Goal: Complete application form: Complete application form

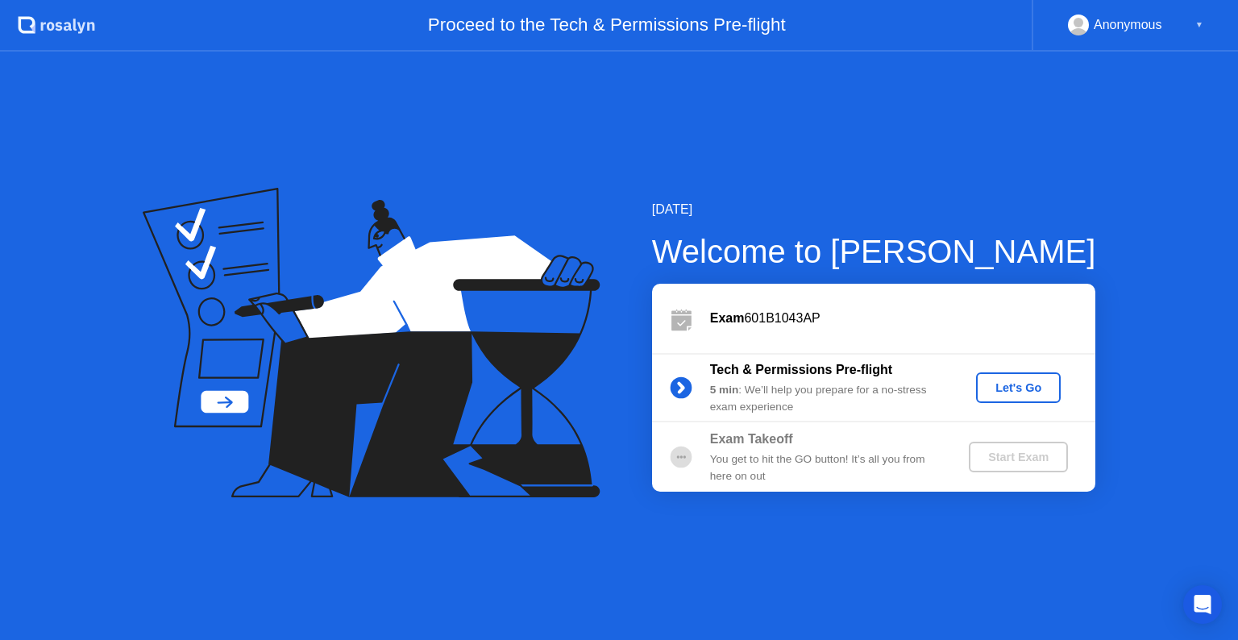
click at [998, 393] on div "Let's Go" at bounding box center [1018, 387] width 72 height 13
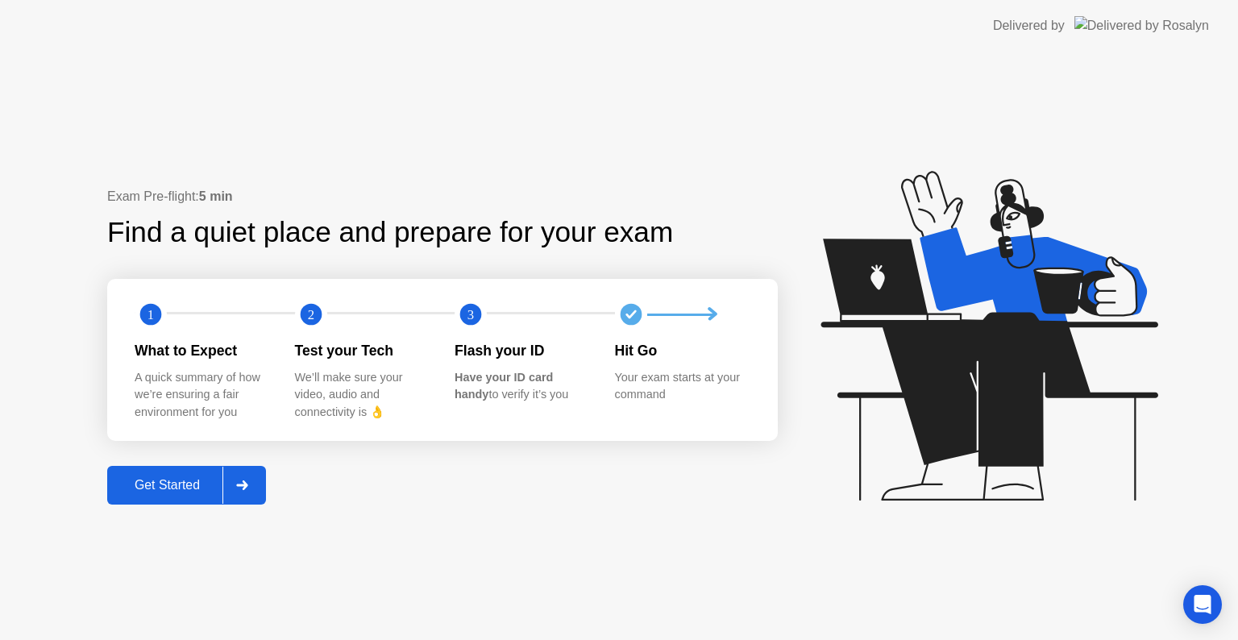
click at [184, 486] on div "Get Started" at bounding box center [167, 485] width 110 height 15
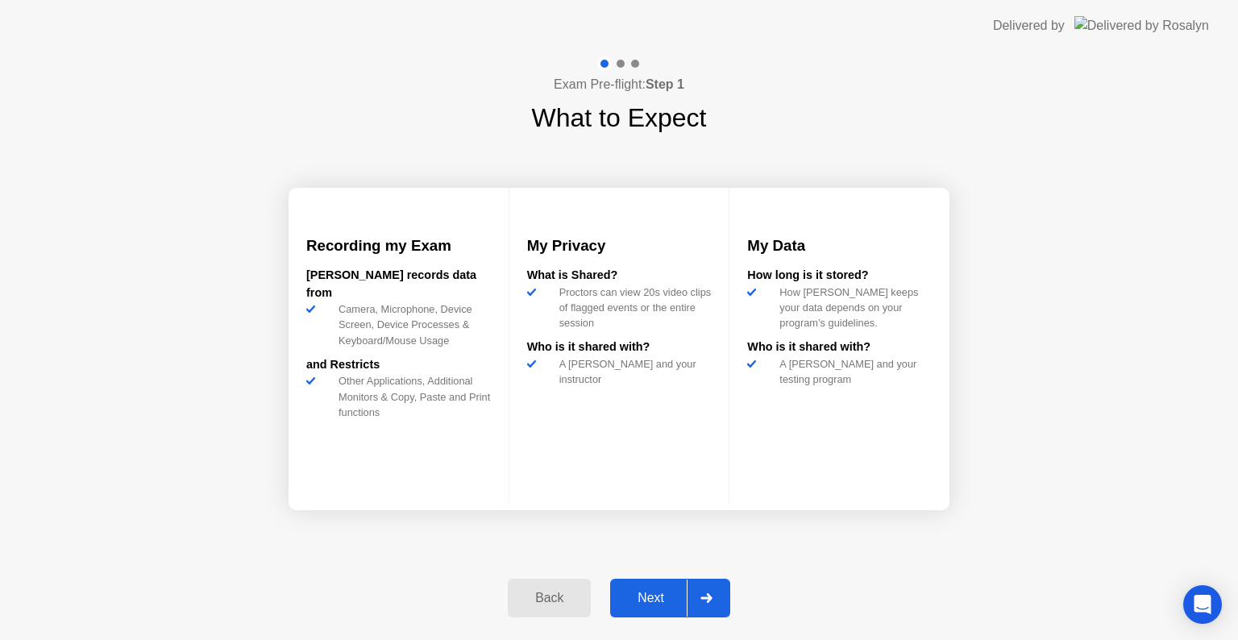
click at [654, 603] on div "Next" at bounding box center [651, 598] width 72 height 15
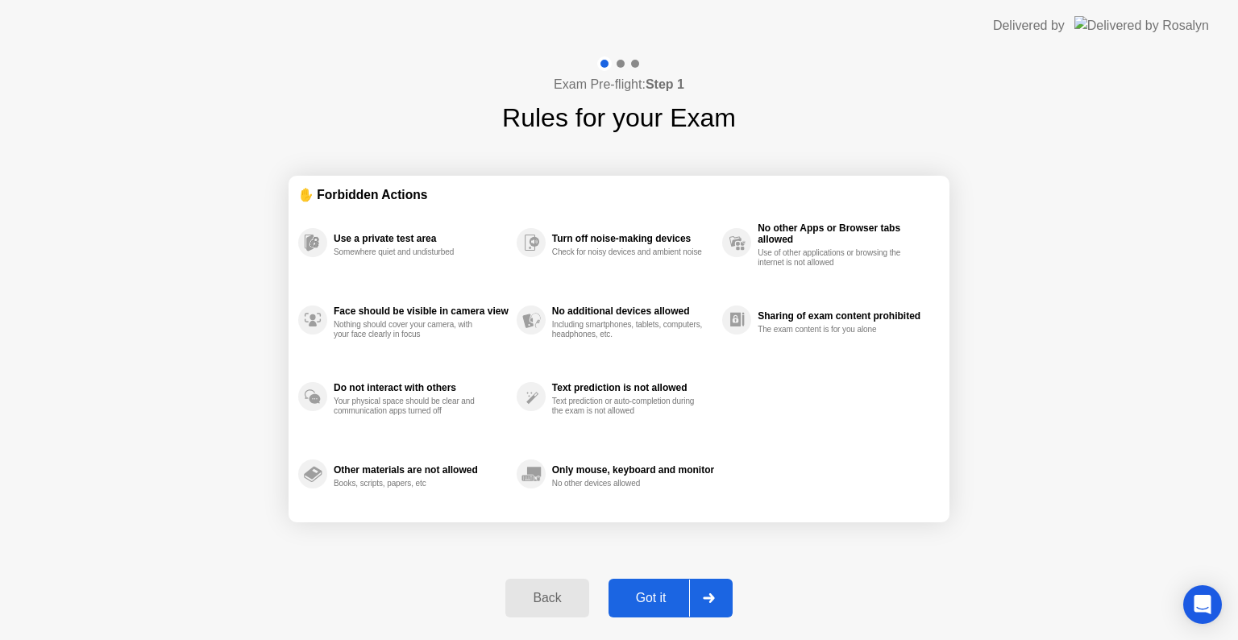
click at [679, 594] on div "Got it" at bounding box center [651, 598] width 76 height 15
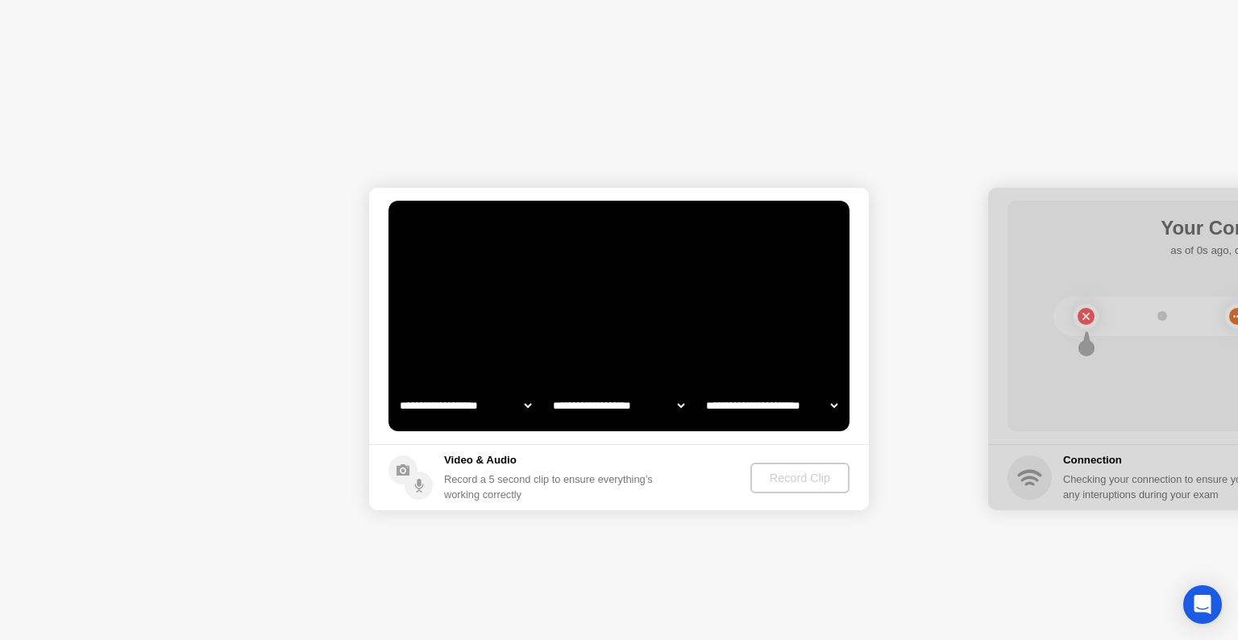
select select "**********"
select select "*******"
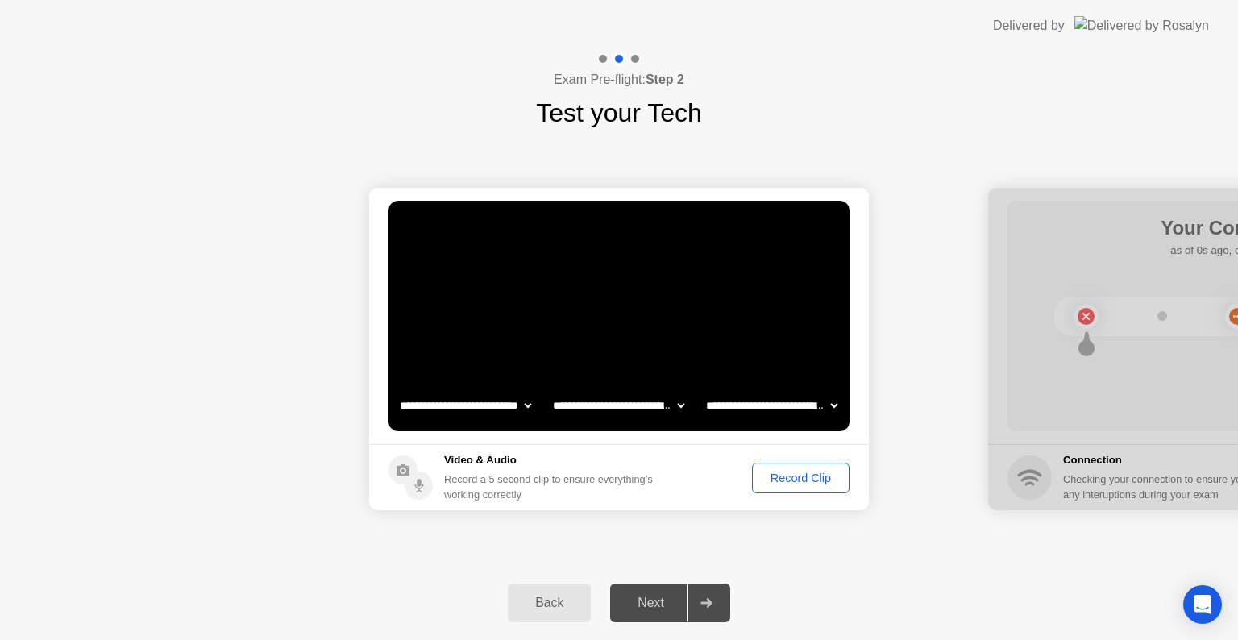
click at [780, 481] on div "Record Clip" at bounding box center [801, 477] width 86 height 13
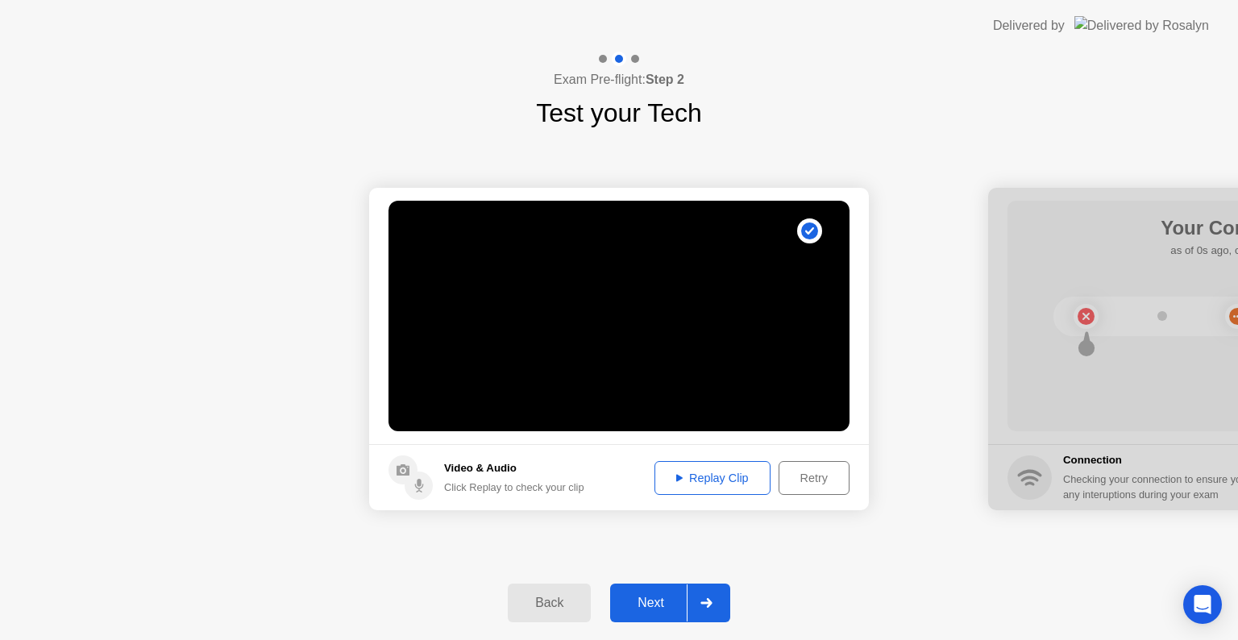
click at [713, 480] on div "Replay Clip" at bounding box center [712, 477] width 105 height 13
click at [898, 575] on div "Back Next" at bounding box center [619, 603] width 1238 height 74
click at [635, 600] on div "Next" at bounding box center [651, 603] width 72 height 15
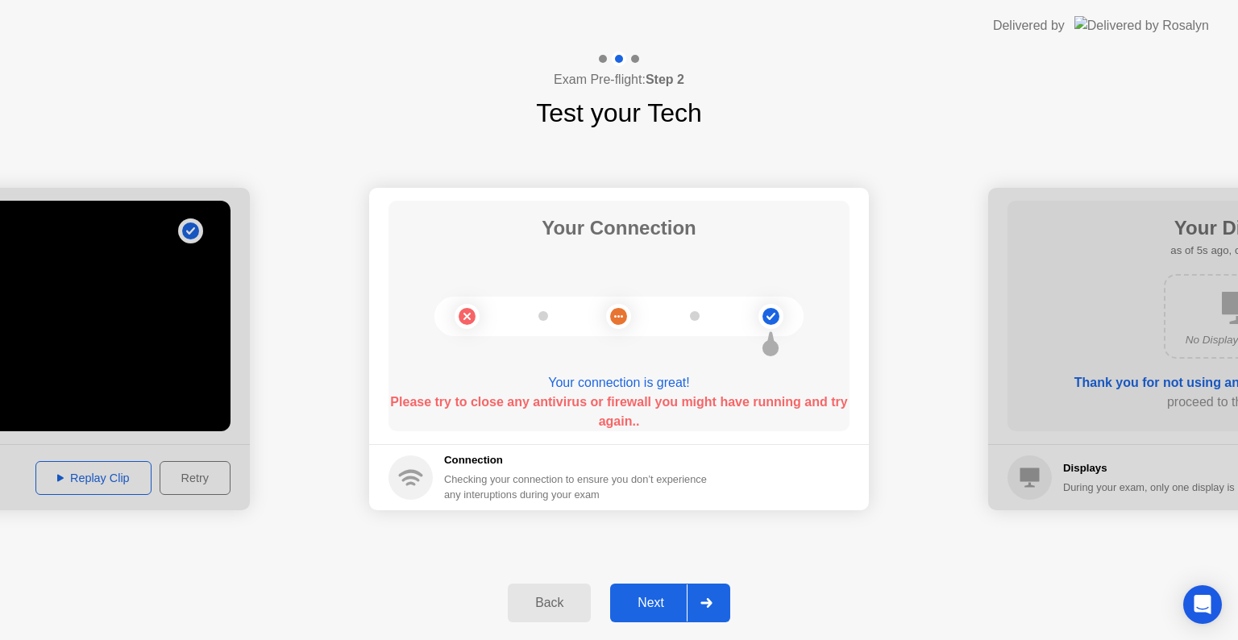
click at [650, 596] on div "Next" at bounding box center [651, 603] width 72 height 15
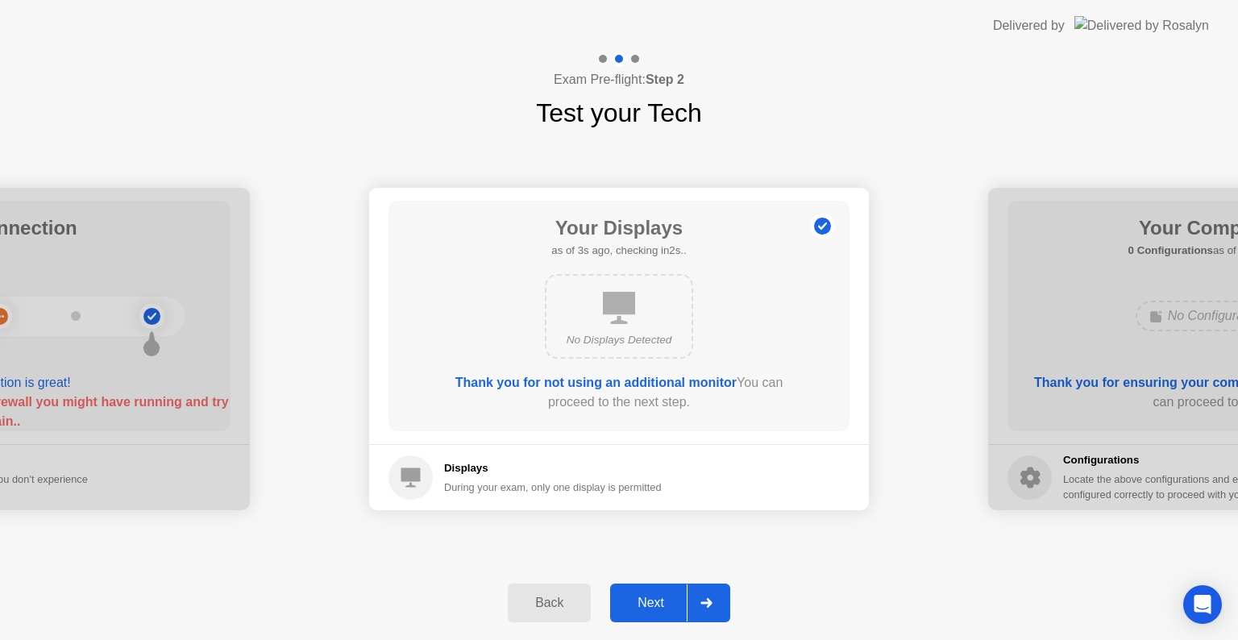
click at [648, 609] on div "Next" at bounding box center [651, 603] width 72 height 15
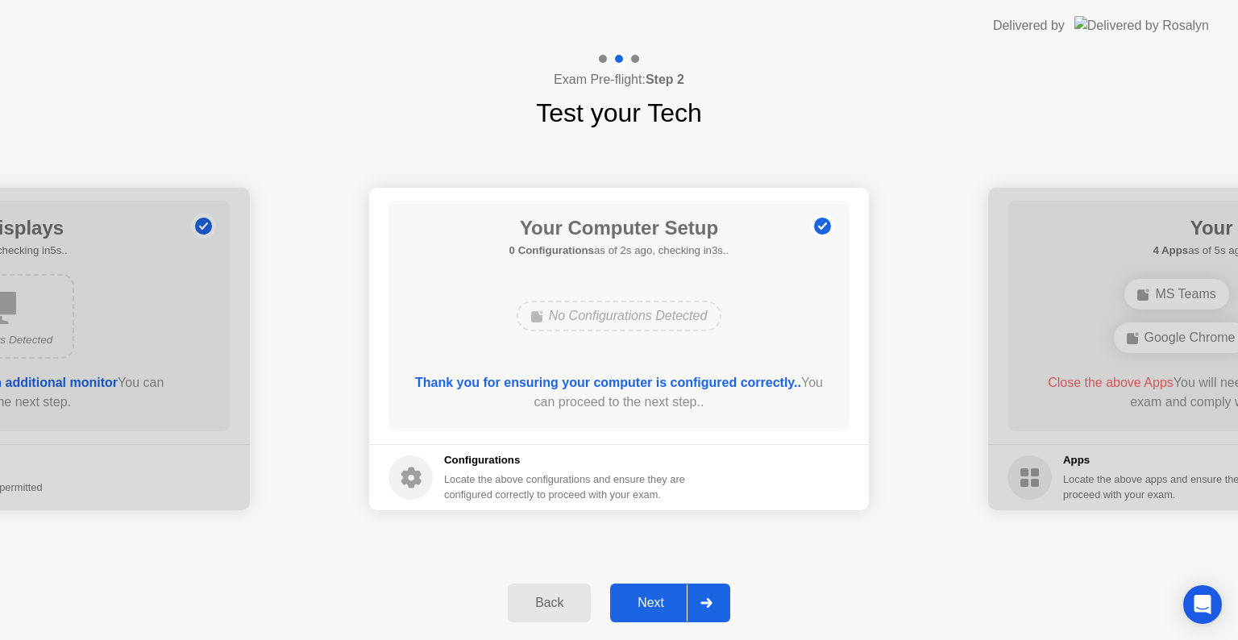
click at [648, 609] on div "Next" at bounding box center [651, 603] width 72 height 15
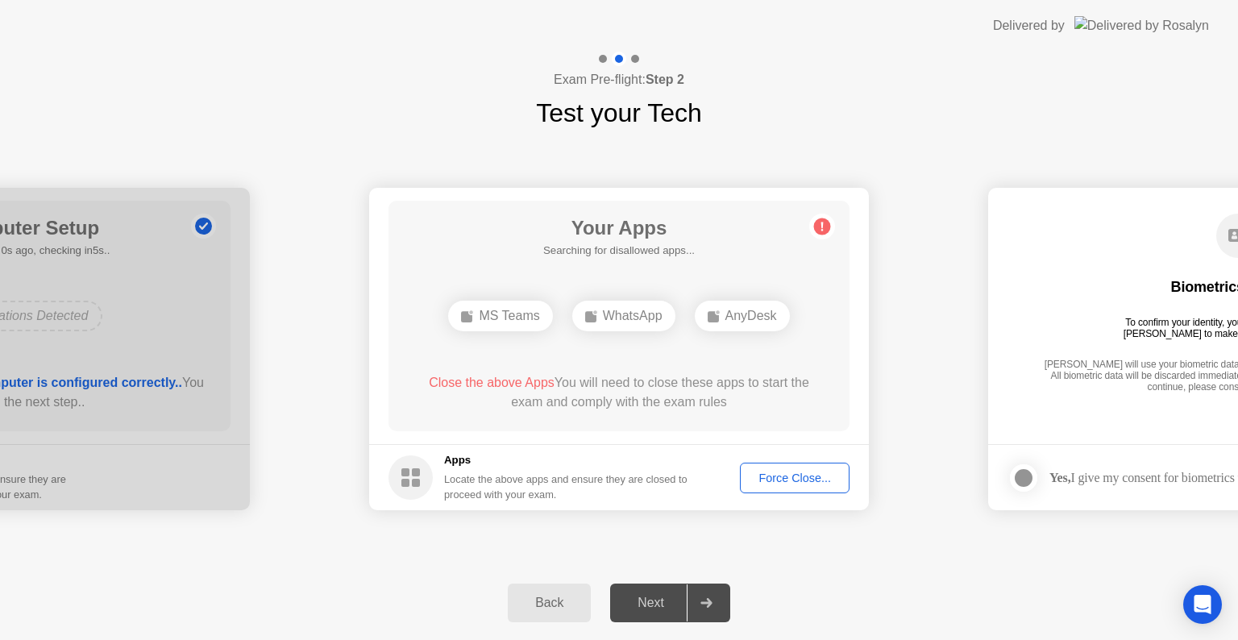
click at [776, 483] on div "Force Close..." at bounding box center [794, 477] width 98 height 13
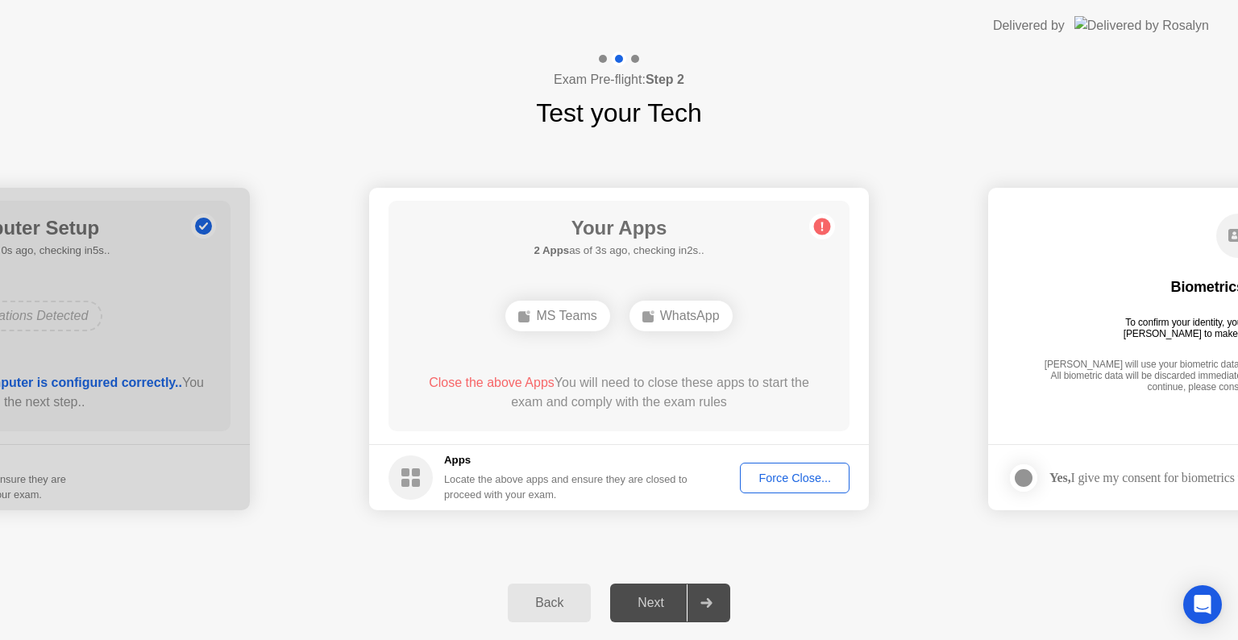
click at [770, 477] on div "Force Close..." at bounding box center [794, 477] width 98 height 13
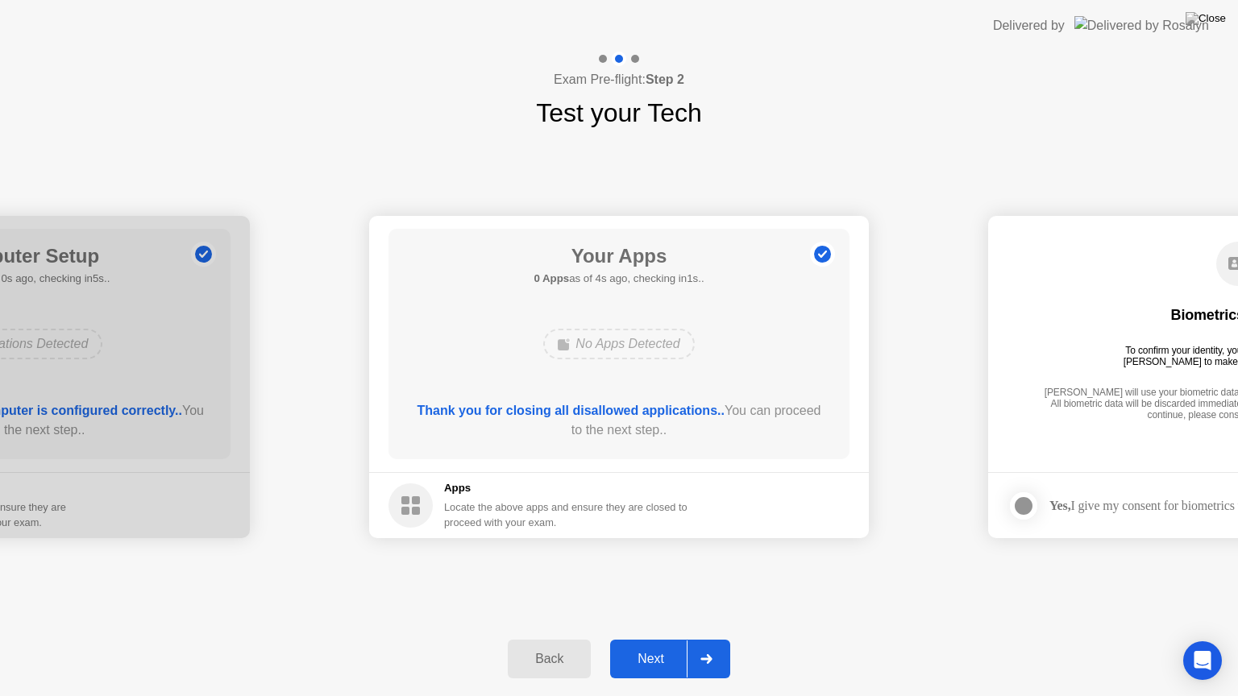
click at [647, 639] on div "Next" at bounding box center [651, 659] width 72 height 15
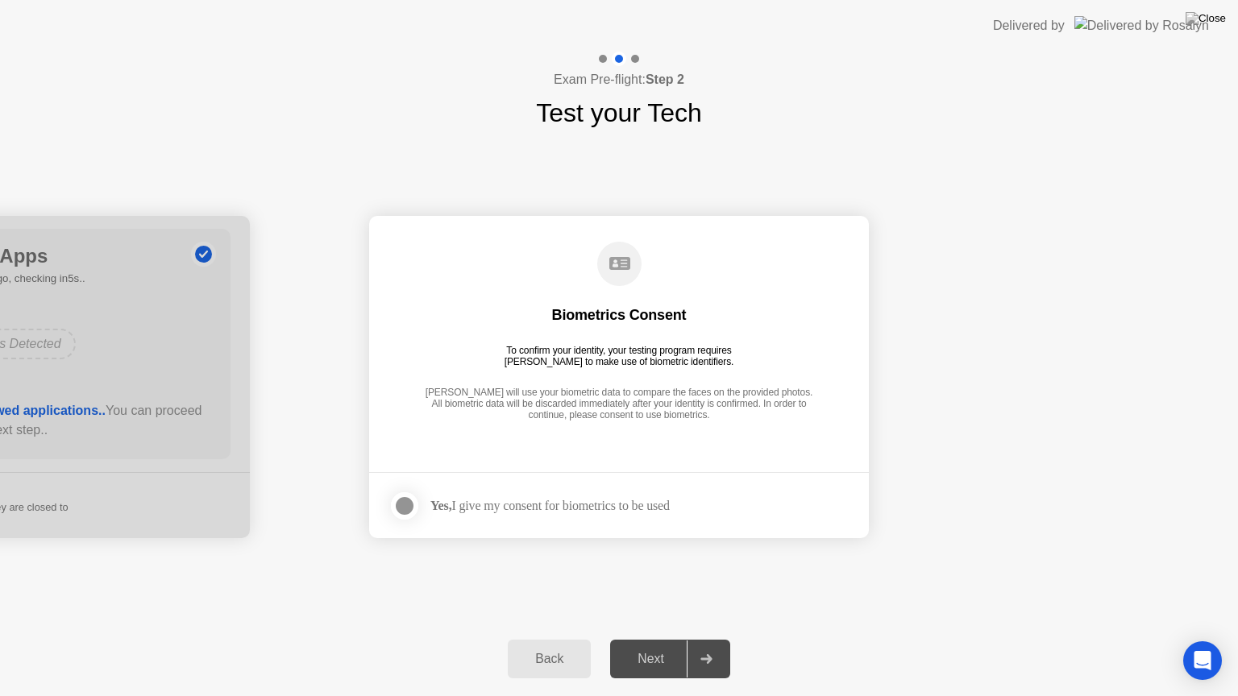
click at [649, 639] on div "Next" at bounding box center [651, 659] width 72 height 15
click at [397, 500] on div at bounding box center [404, 505] width 19 height 19
click at [667, 639] on button "Next" at bounding box center [670, 659] width 120 height 39
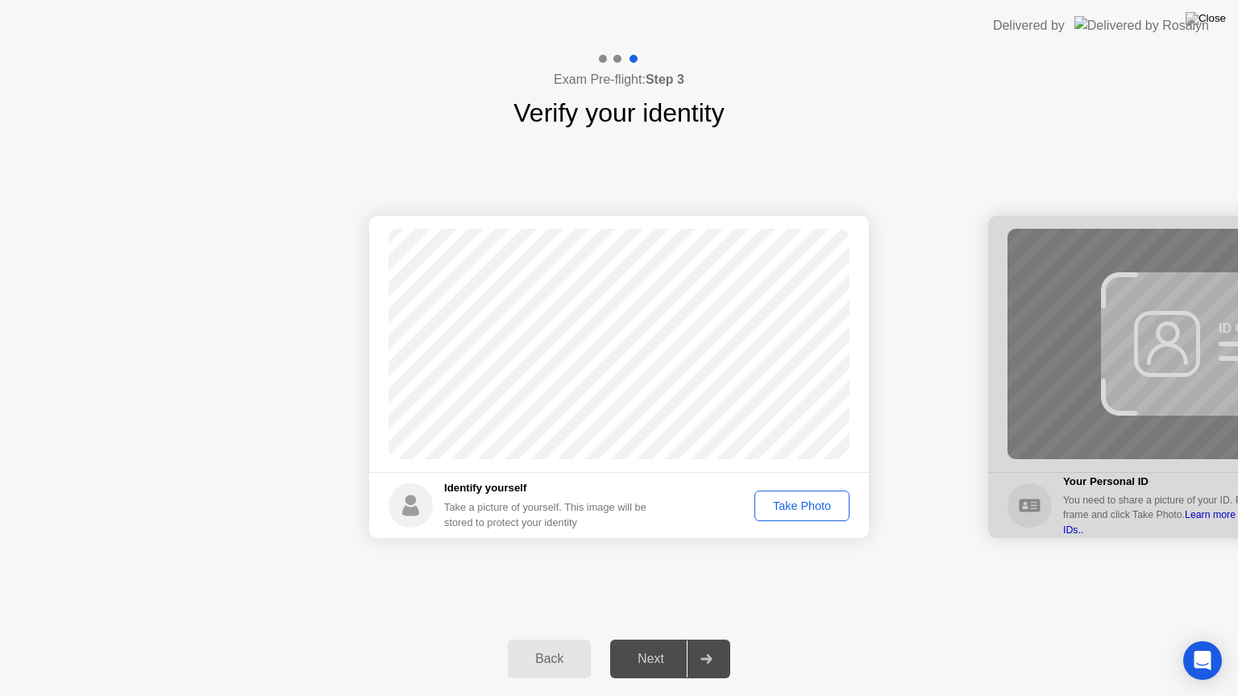
click at [800, 503] on div "Take Photo" at bounding box center [802, 506] width 84 height 13
click at [641, 639] on div "Next" at bounding box center [651, 659] width 72 height 15
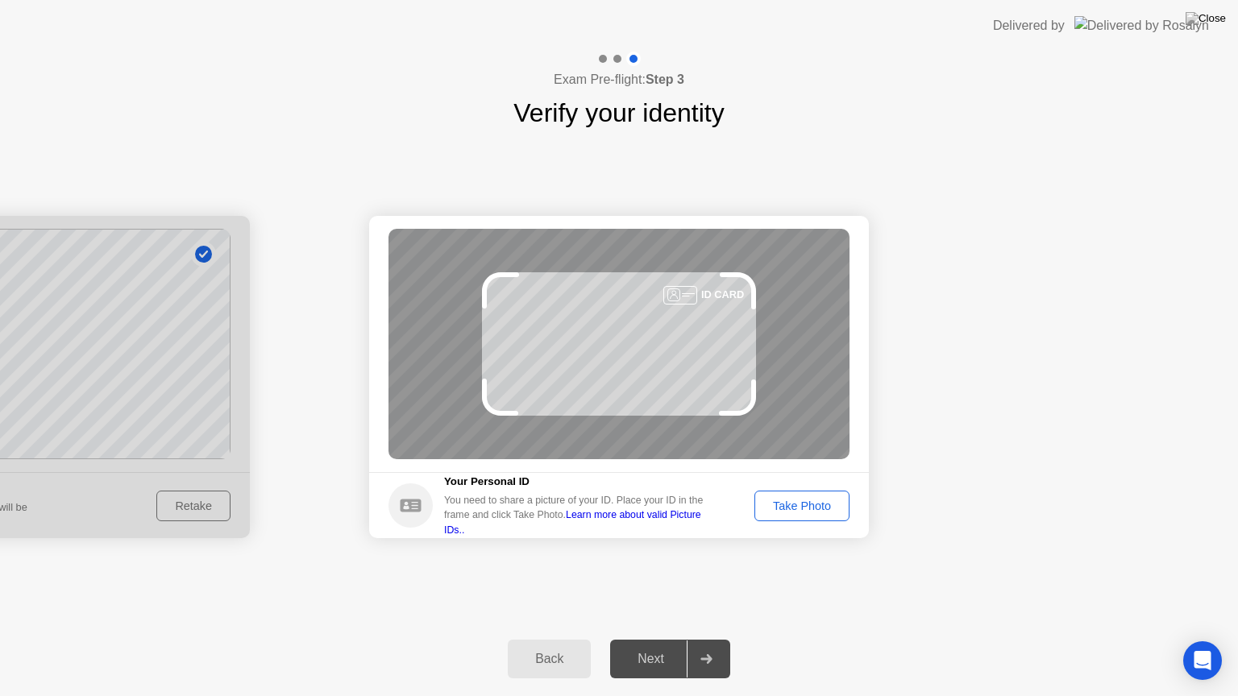
click at [787, 506] on div "Take Photo" at bounding box center [802, 506] width 84 height 13
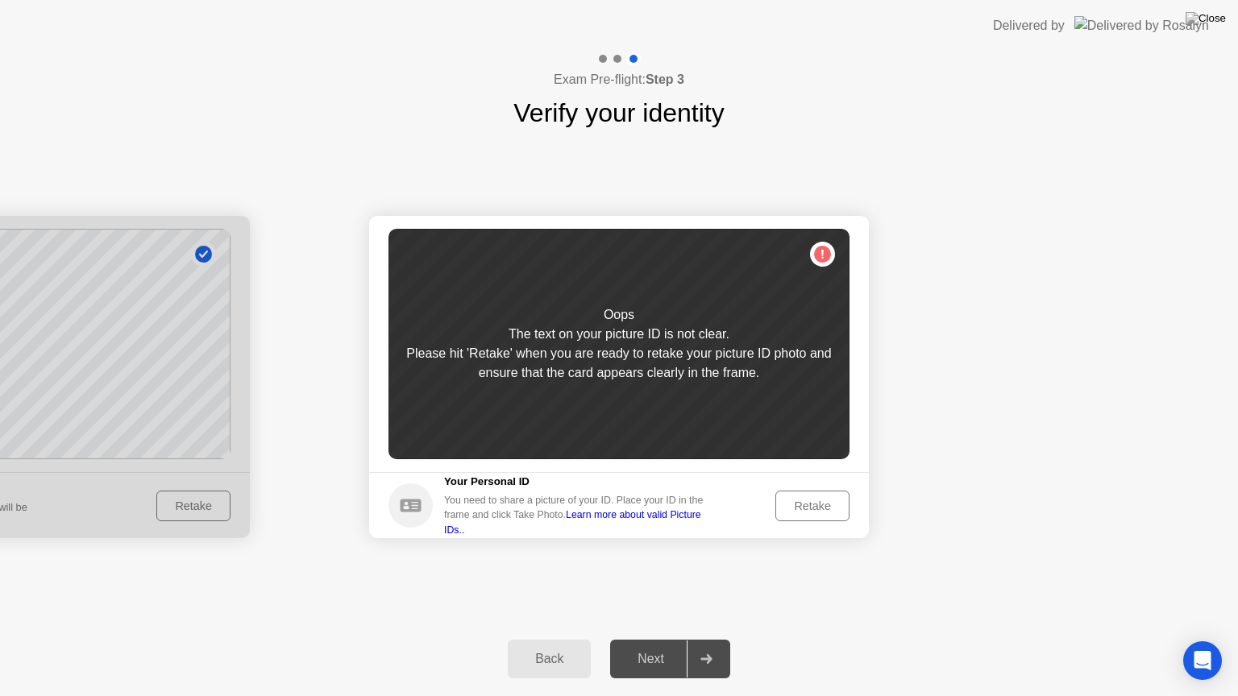
click at [803, 512] on div "Retake" at bounding box center [812, 506] width 63 height 13
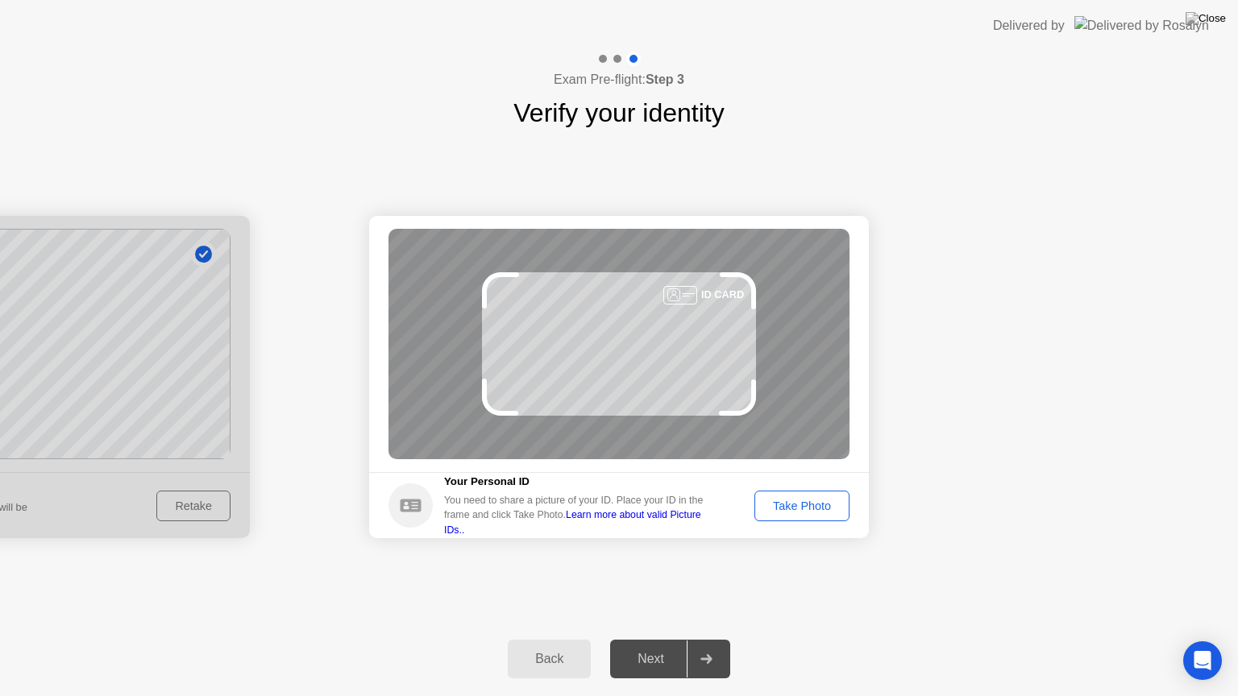
click at [774, 505] on div "Take Photo" at bounding box center [802, 506] width 84 height 13
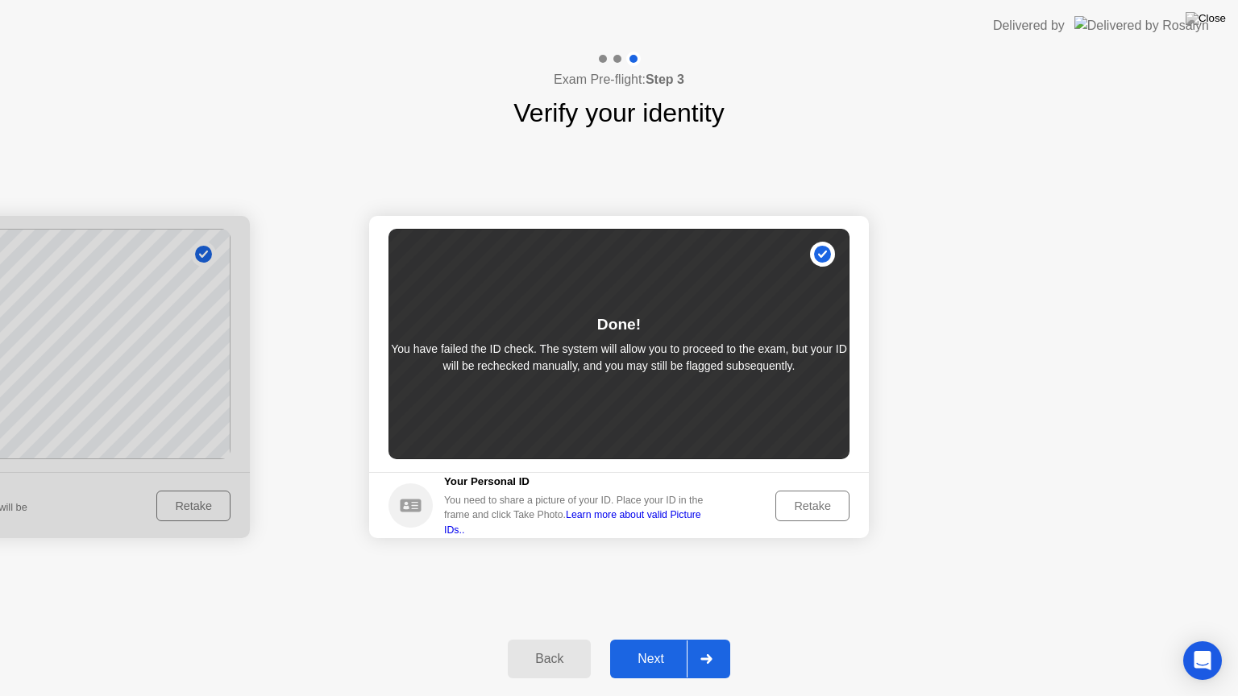
click at [798, 503] on div "Retake" at bounding box center [812, 506] width 63 height 13
